Goal: Complete application form

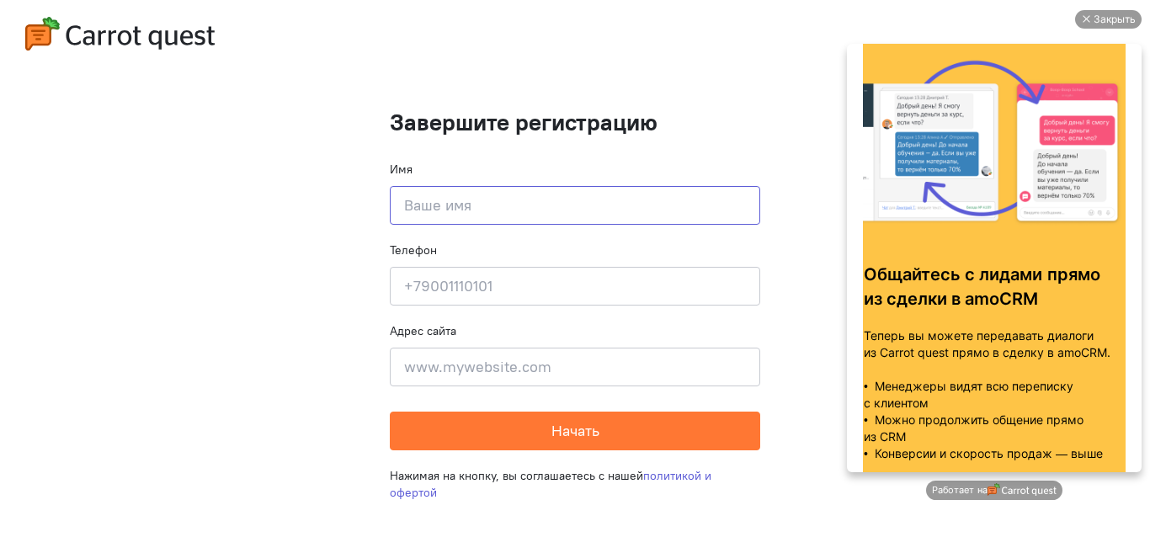
click at [445, 209] on input at bounding box center [575, 205] width 370 height 39
type input "[PERSON_NAME]"
click at [499, 280] on input at bounding box center [575, 286] width 370 height 39
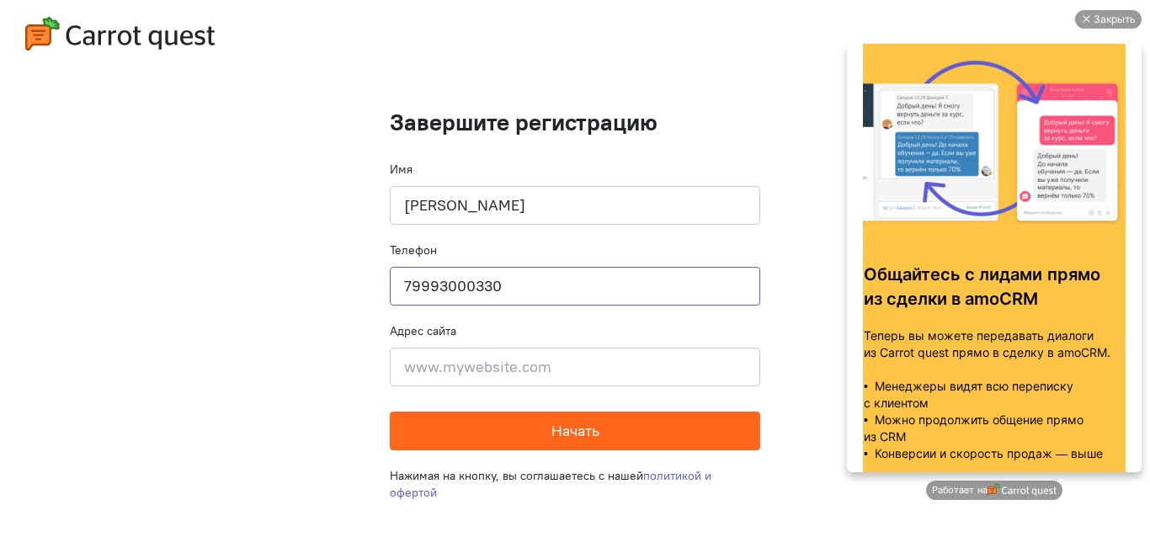
type input "79993000330"
click at [547, 430] on button "Начать" at bounding box center [575, 431] width 370 height 39
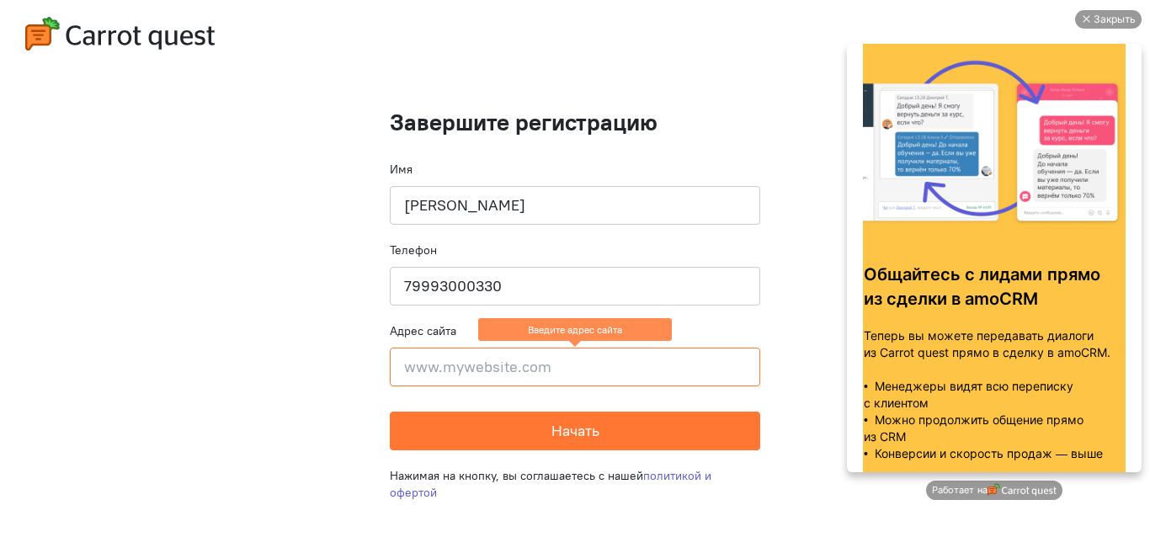
click at [549, 359] on input at bounding box center [575, 367] width 370 height 39
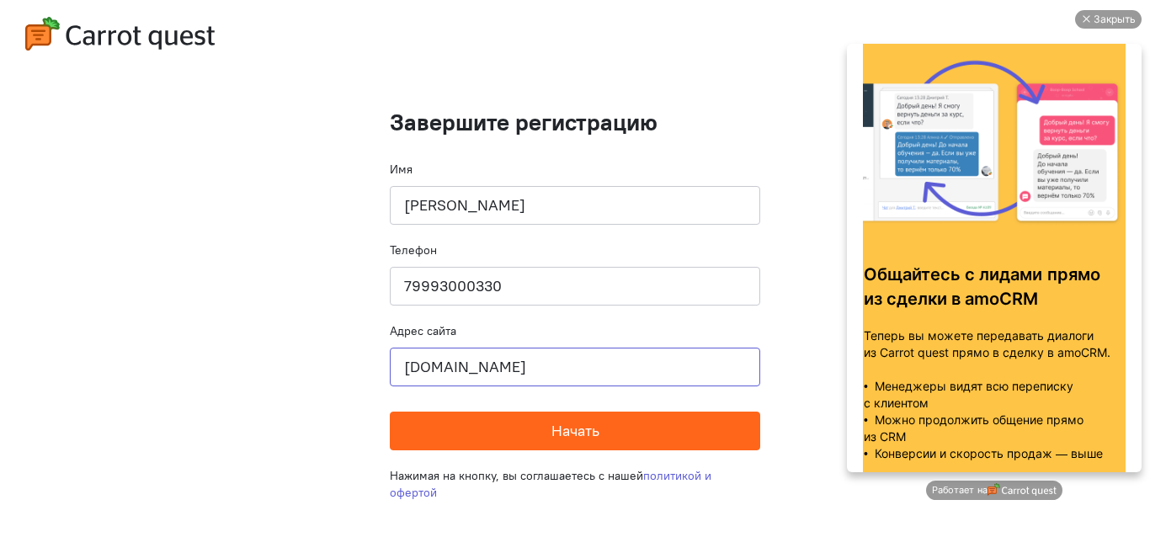
type input "[DOMAIN_NAME]"
click at [568, 429] on span "Начать" at bounding box center [576, 430] width 48 height 19
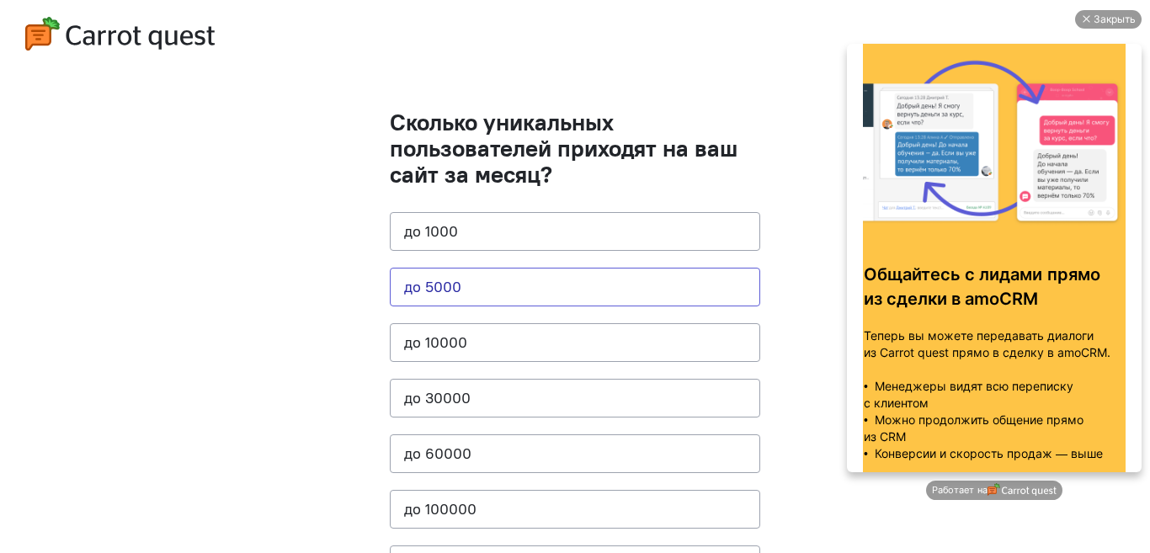
click at [549, 299] on button "до 5000" at bounding box center [575, 287] width 370 height 39
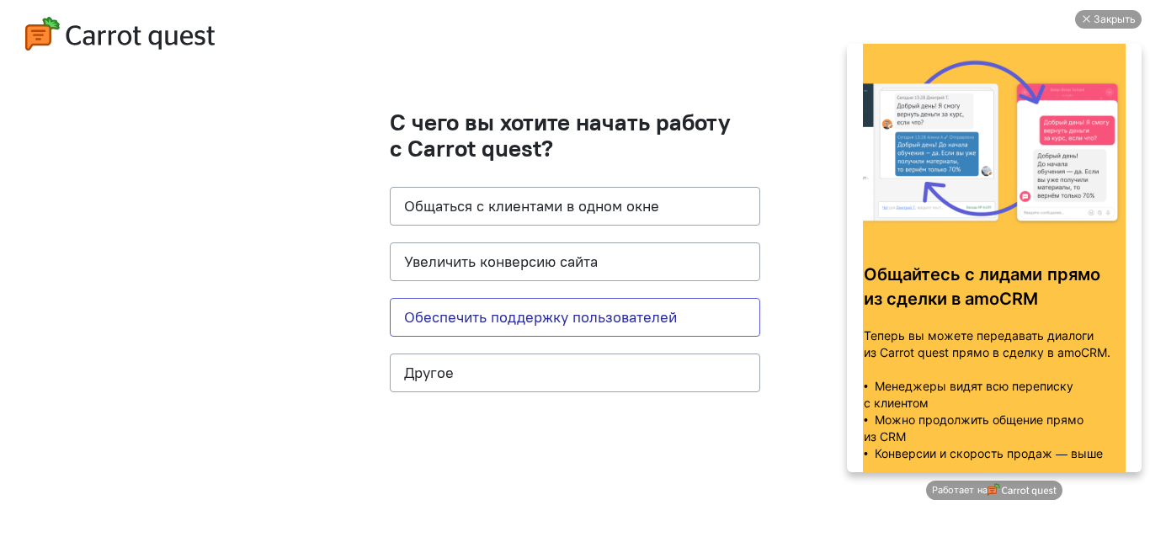
click at [548, 322] on button "Обеспечить поддержку пользователей" at bounding box center [575, 317] width 370 height 39
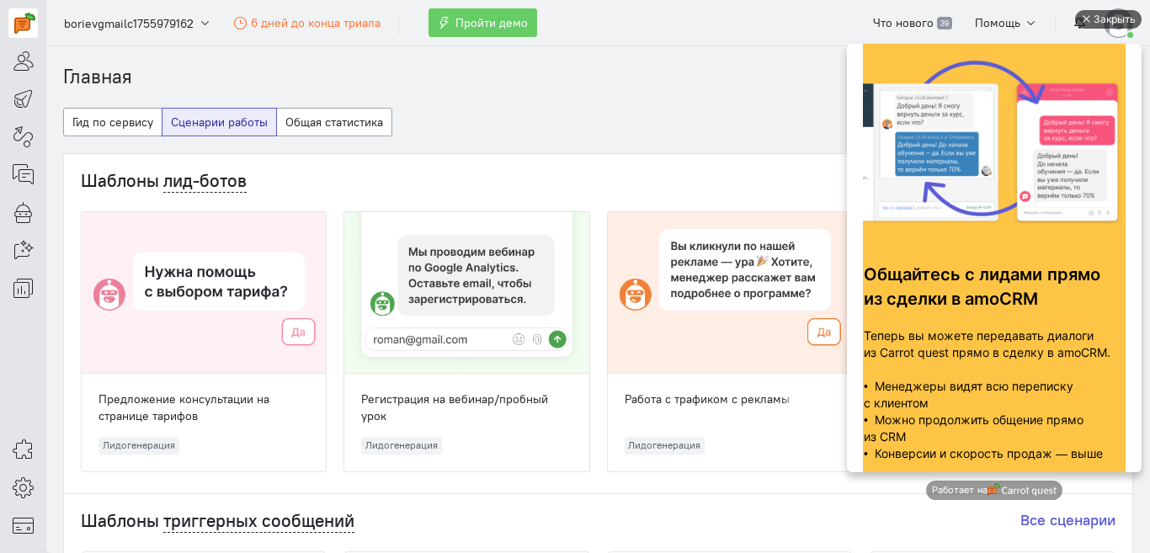
click at [1095, 13] on div "Закрыть" at bounding box center [1115, 19] width 42 height 19
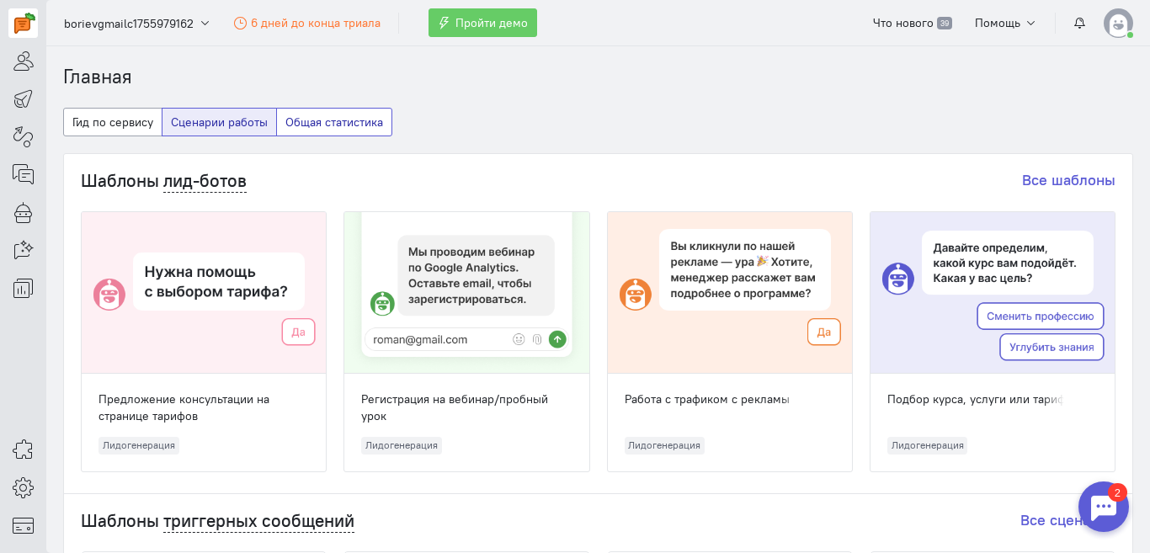
click at [301, 125] on button "Общая статистика" at bounding box center [334, 122] width 116 height 29
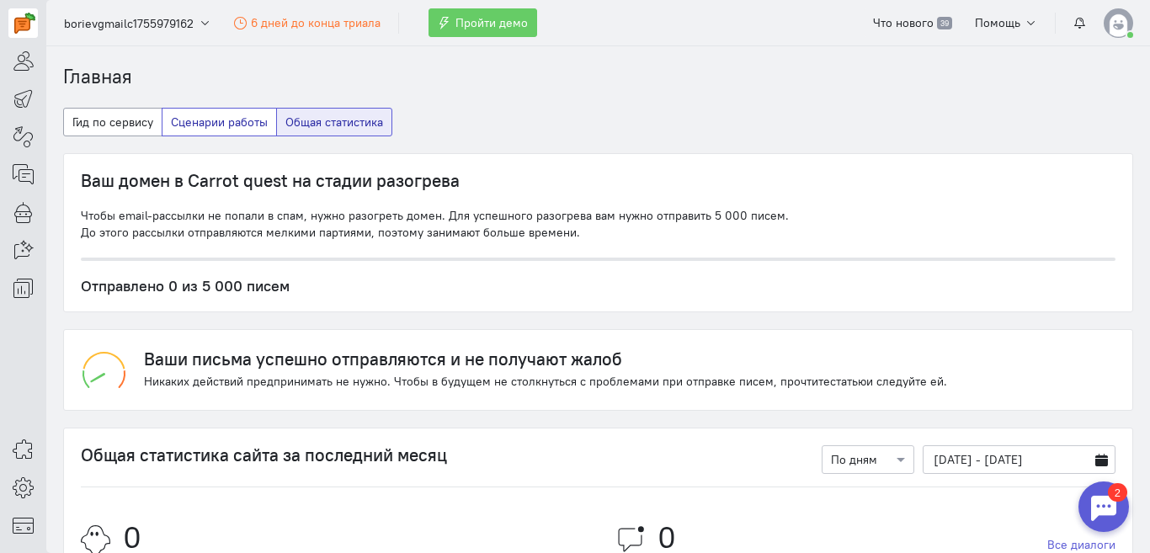
click at [249, 125] on button "Сценарии работы" at bounding box center [219, 122] width 115 height 29
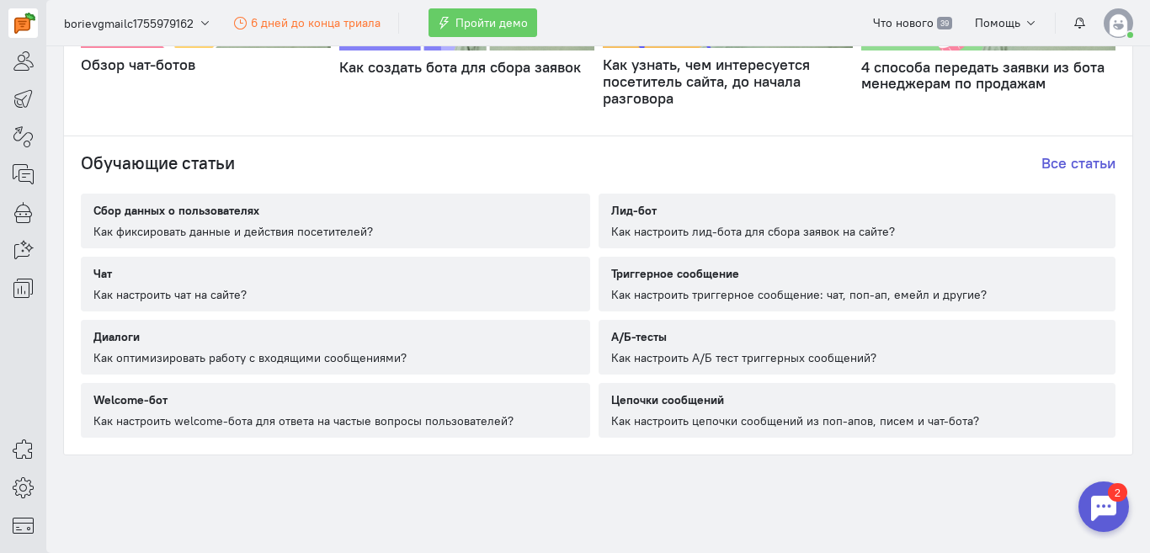
scroll to position [995, 0]
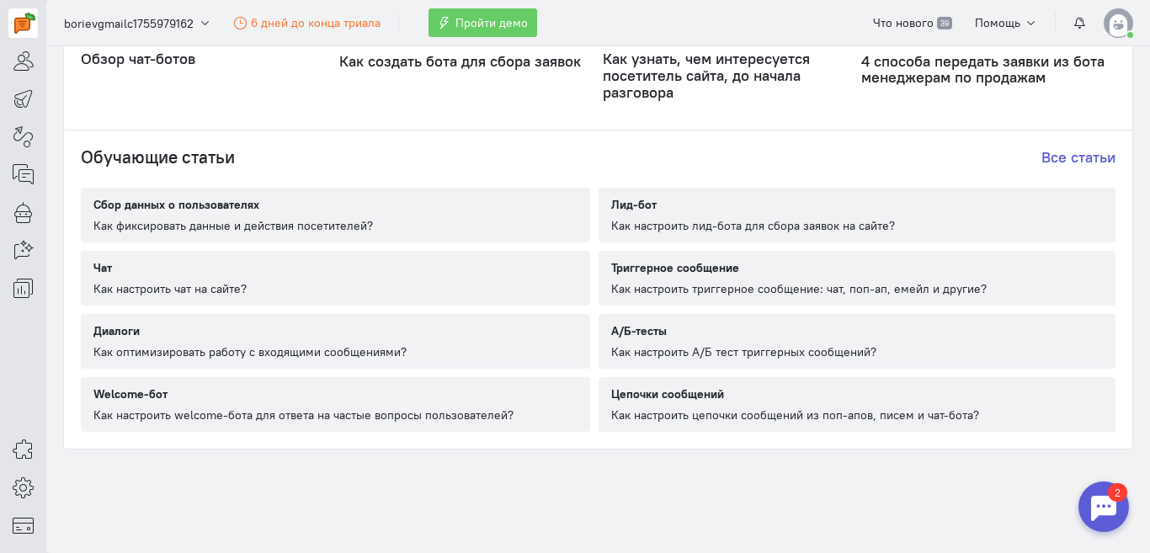
click at [421, 216] on cq-static-article-entity "Сбор данных о пользователях Как фиксировать данные и действия посетителей?" at bounding box center [335, 215] width 509 height 55
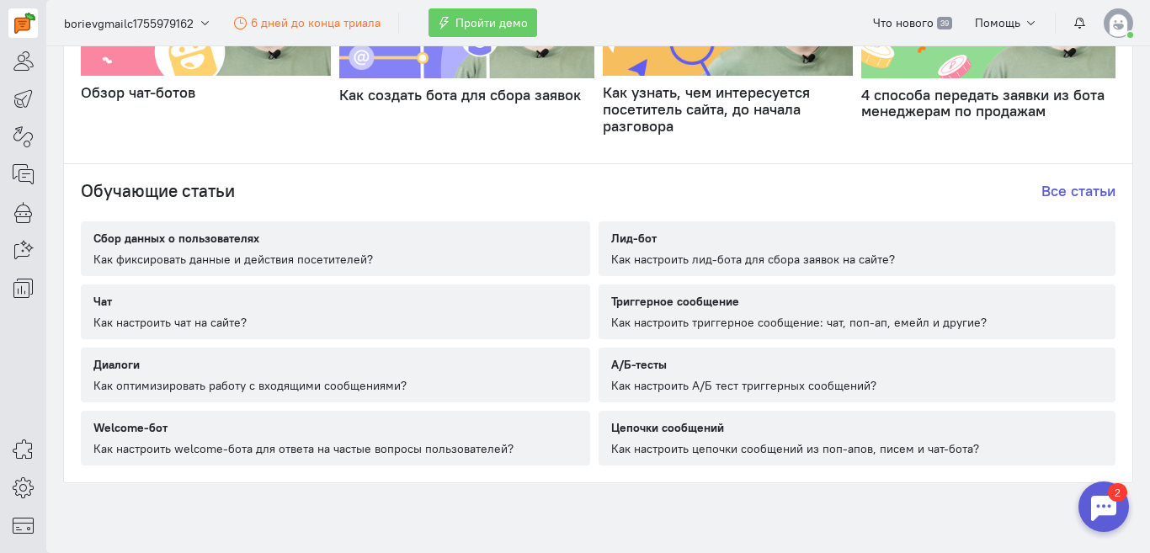
scroll to position [997, 0]
